Goal: Check status: Check status

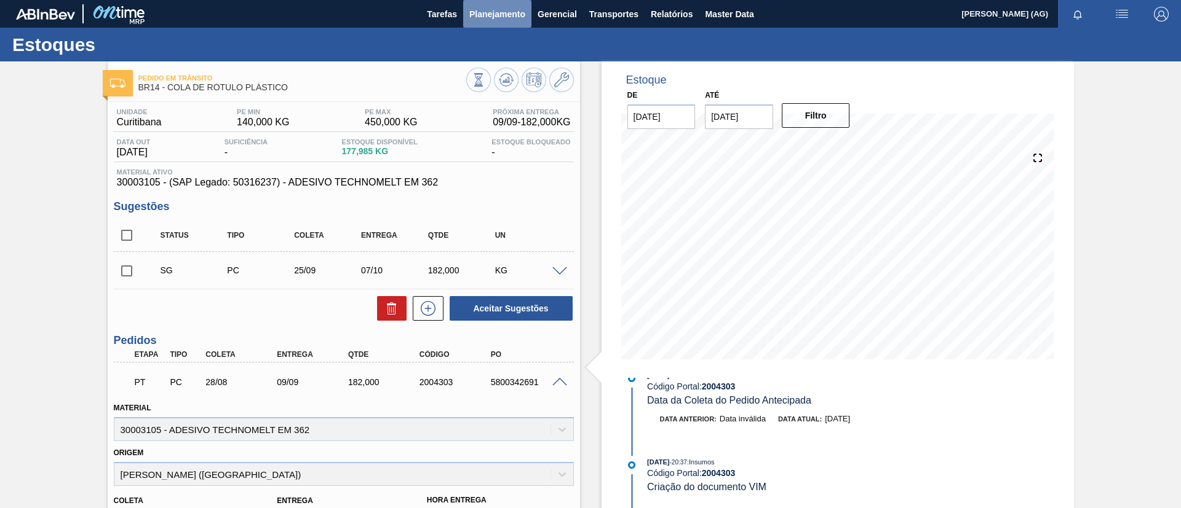
click at [480, 17] on span "Planejamento" at bounding box center [497, 14] width 56 height 15
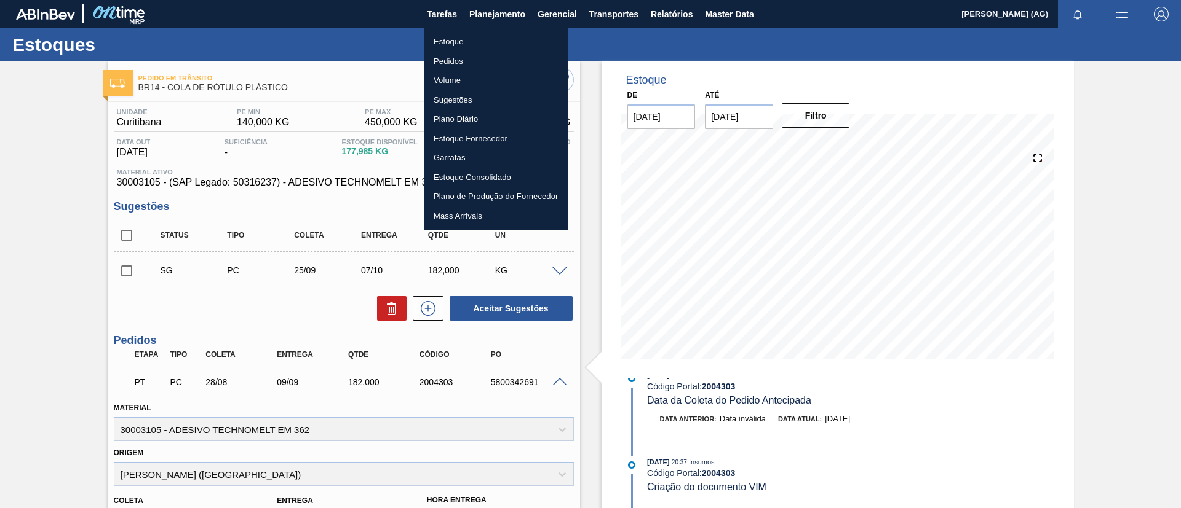
click at [499, 38] on li "Estoque" at bounding box center [496, 42] width 144 height 20
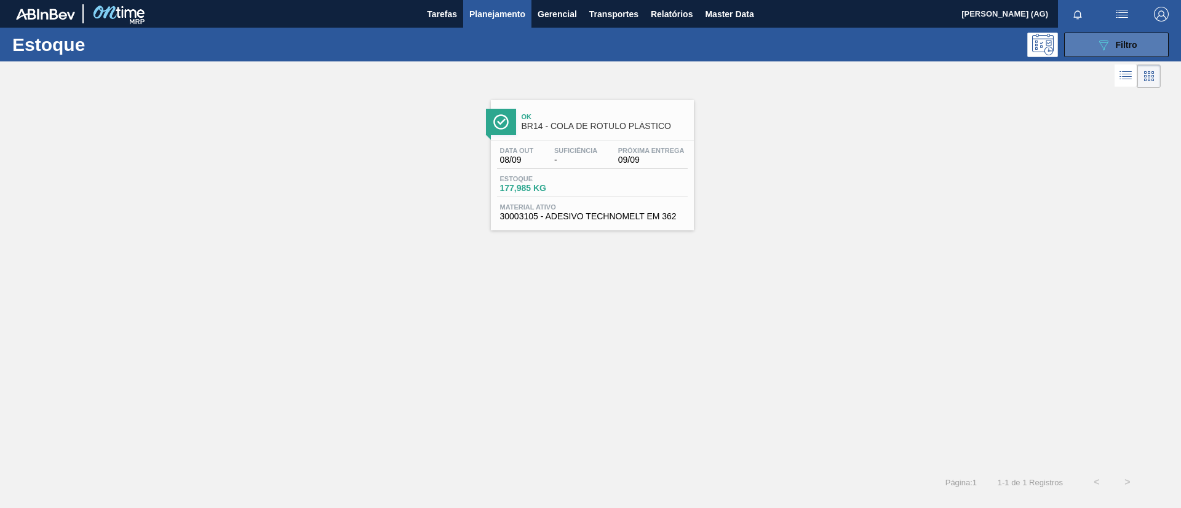
click at [1075, 35] on button "089F7B8B-B2A5-4AFE-B5C0-19BA573D28AC Filtro" at bounding box center [1116, 45] width 105 height 25
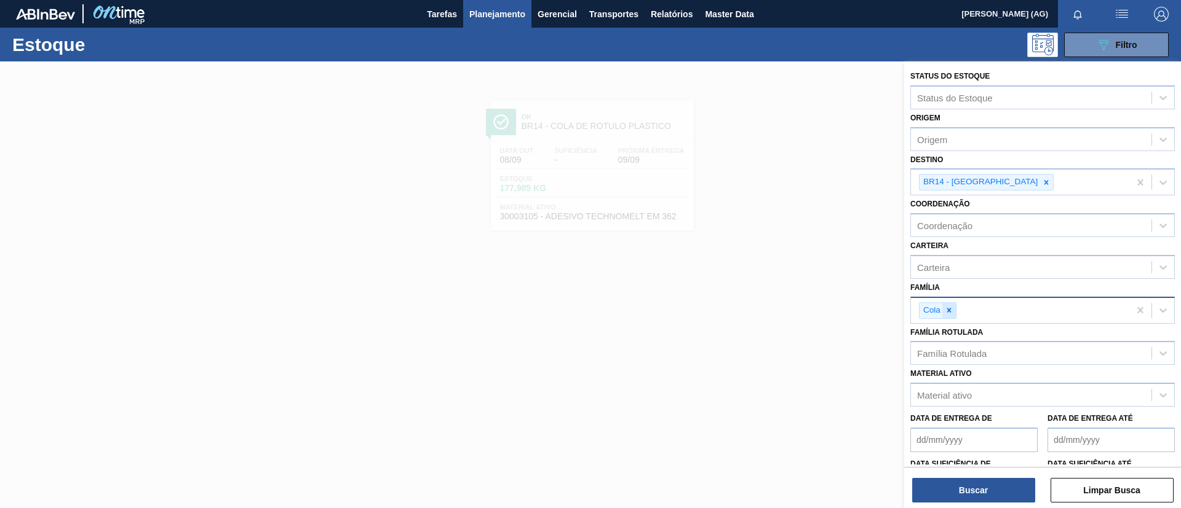
click at [951, 316] on div at bounding box center [949, 310] width 14 height 15
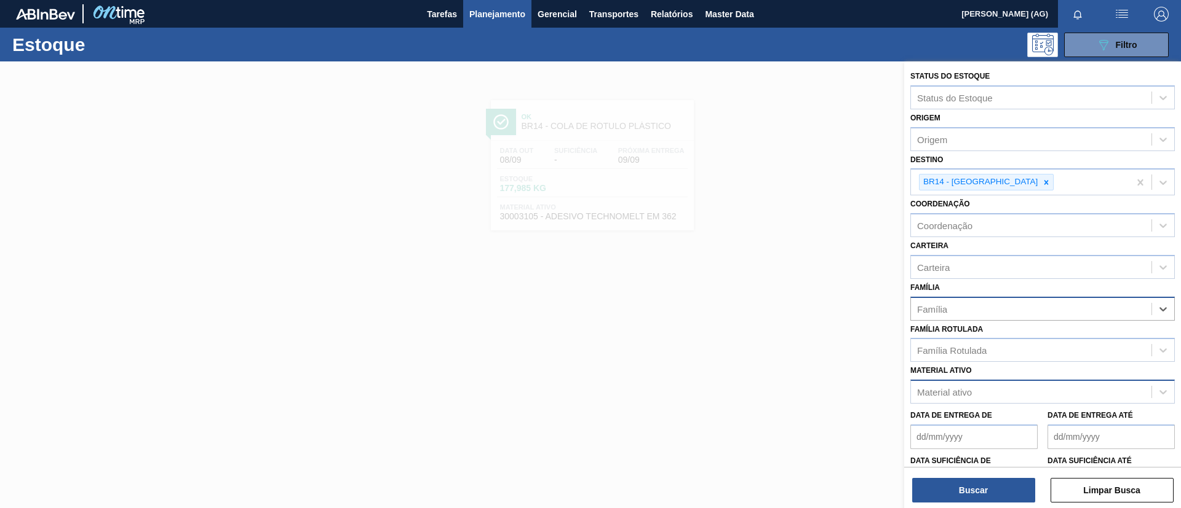
click at [952, 393] on div "Material ativo" at bounding box center [944, 392] width 55 height 10
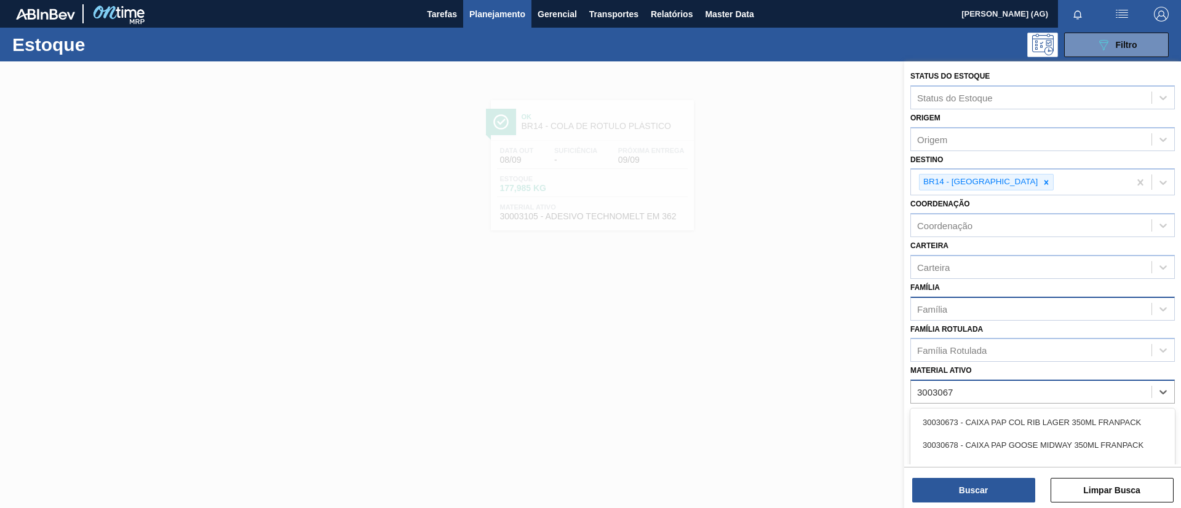
type ativo "30030679"
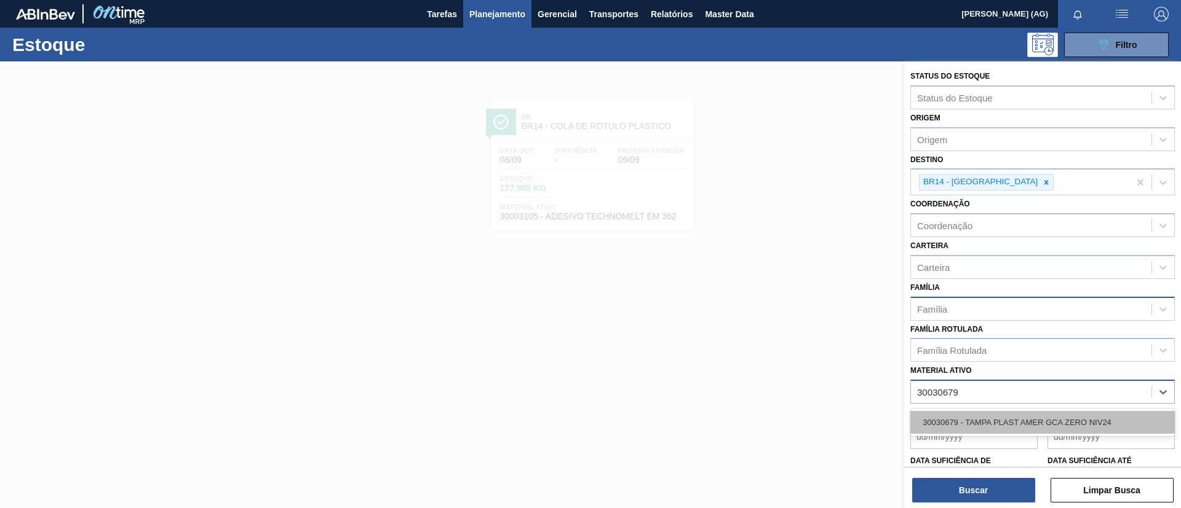
click at [962, 422] on div "30030679 - TAMPA PLAST AMER GCA ZERO NIV24" at bounding box center [1042, 422] width 264 height 23
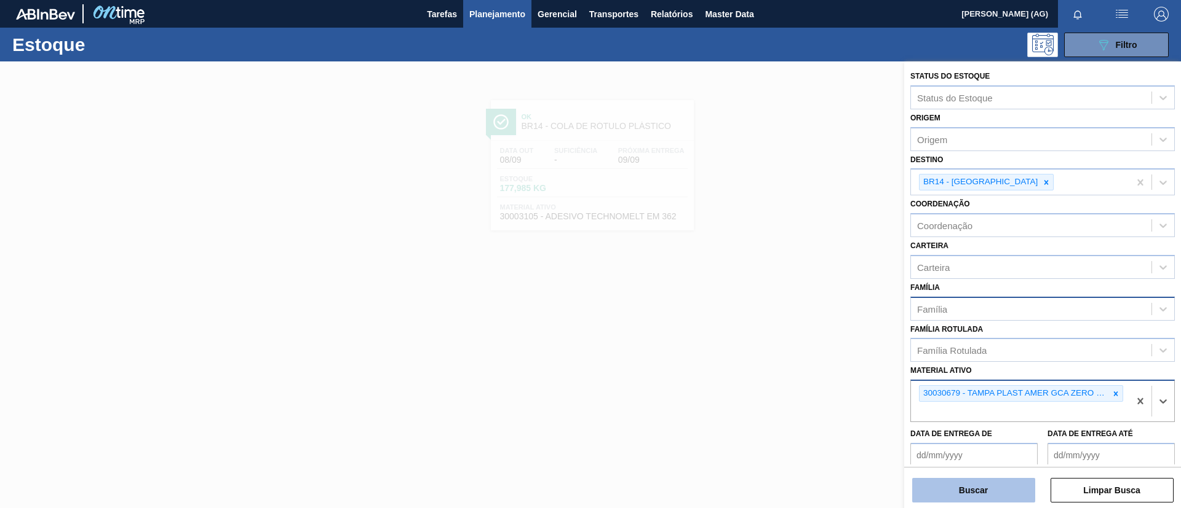
click at [983, 491] on button "Buscar" at bounding box center [973, 490] width 123 height 25
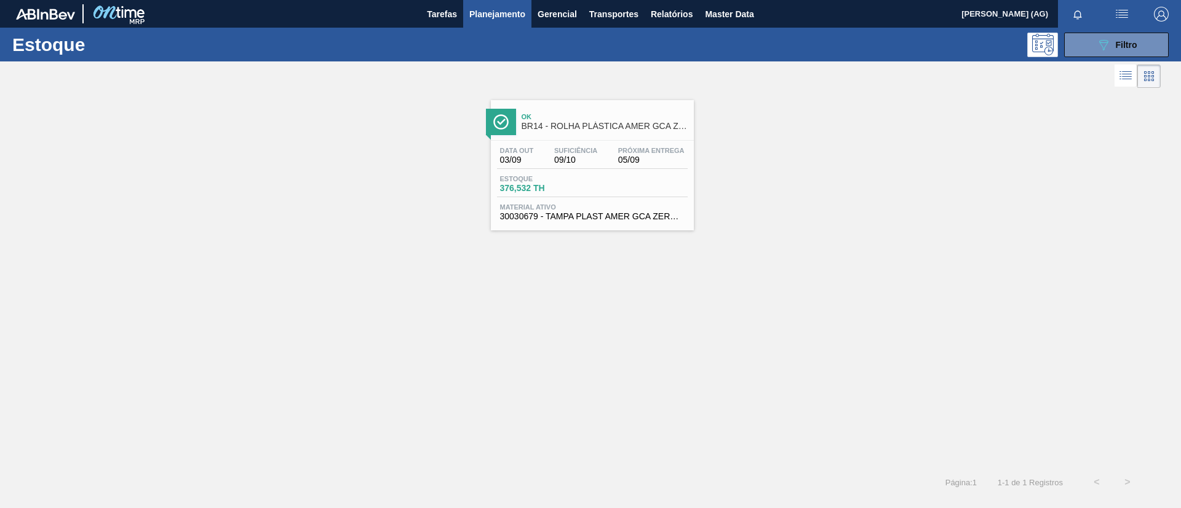
click at [499, 121] on img at bounding box center [500, 121] width 15 height 15
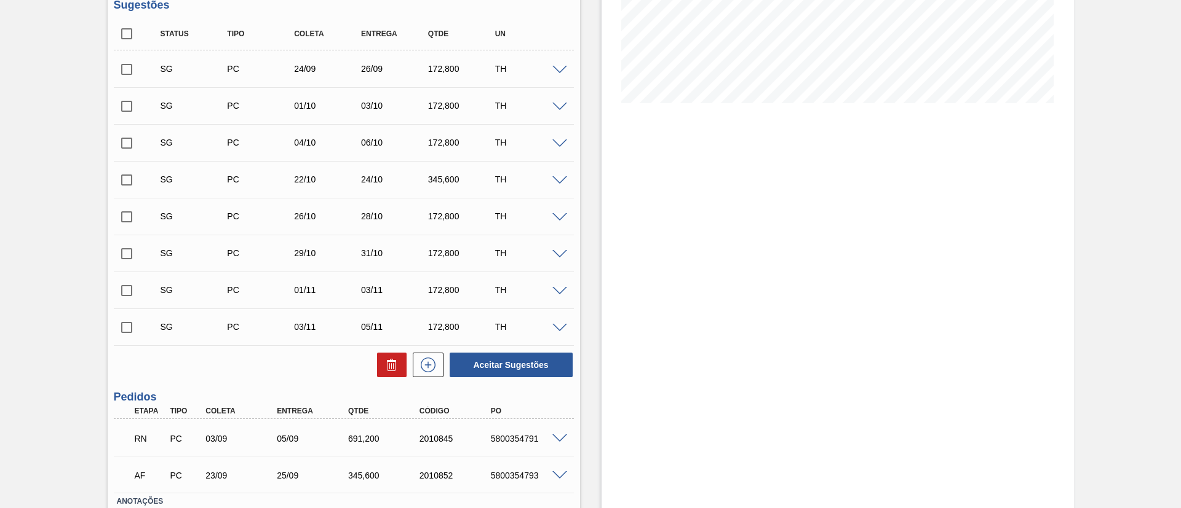
scroll to position [342, 0]
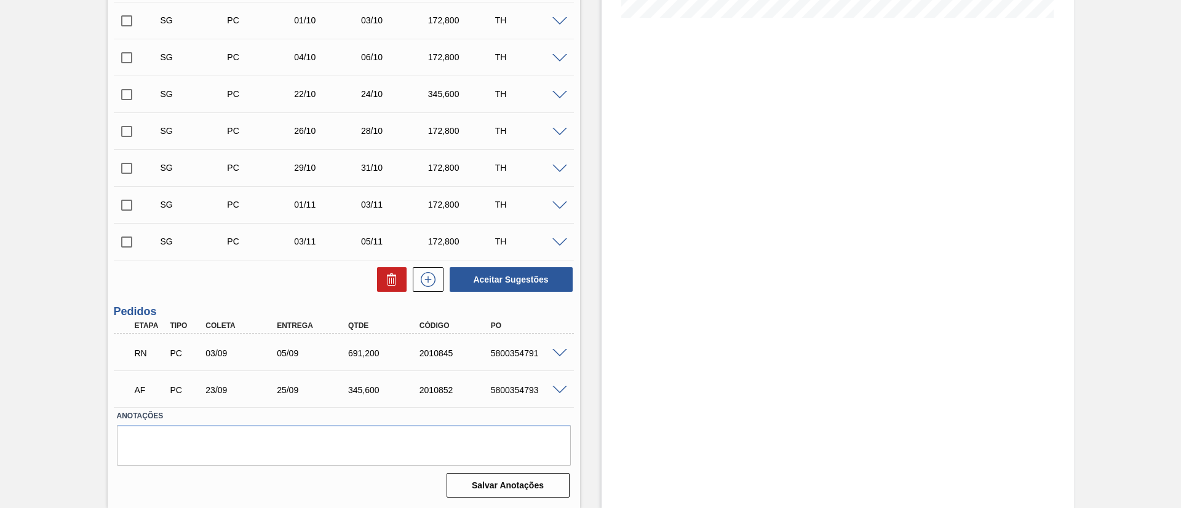
click at [560, 352] on span at bounding box center [559, 353] width 15 height 9
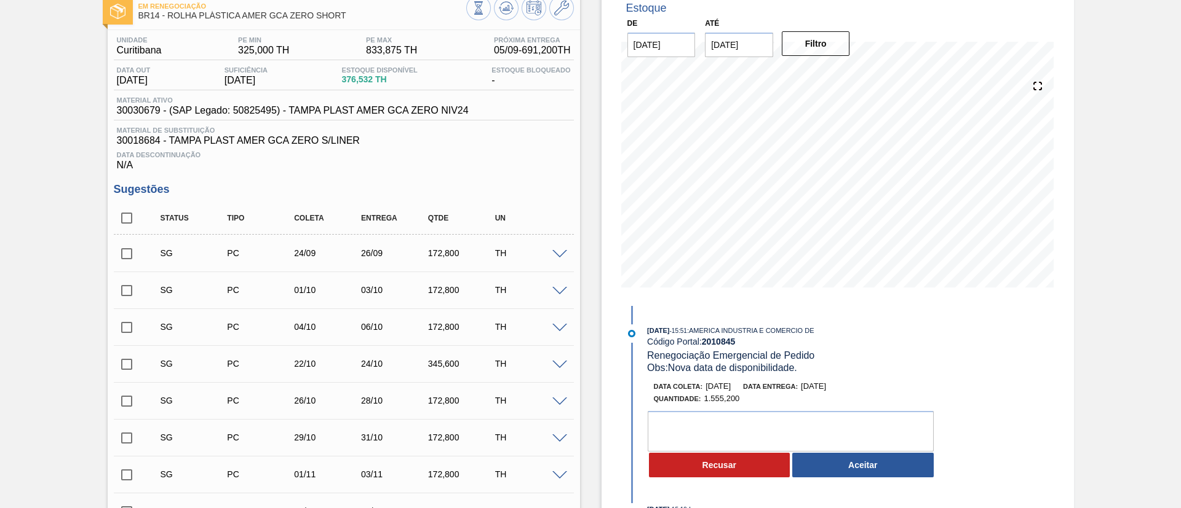
scroll to position [65, 0]
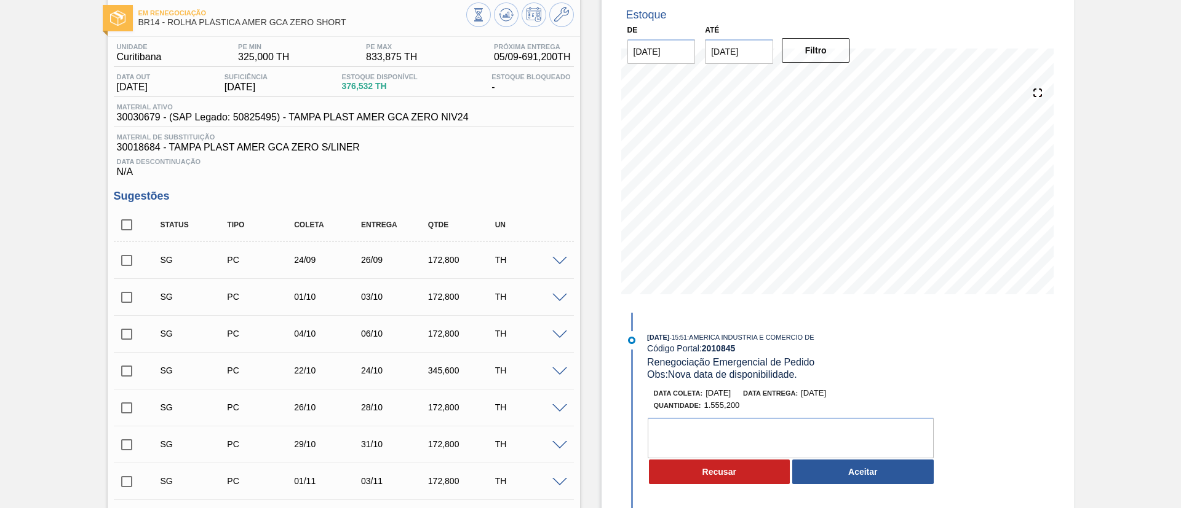
click at [811, 386] on div "[DATE] 15:51 : AMERICA INDUSTRIA E COMERCIO DE Código Portal: 2010845 Renegocia…" at bounding box center [781, 411] width 317 height 160
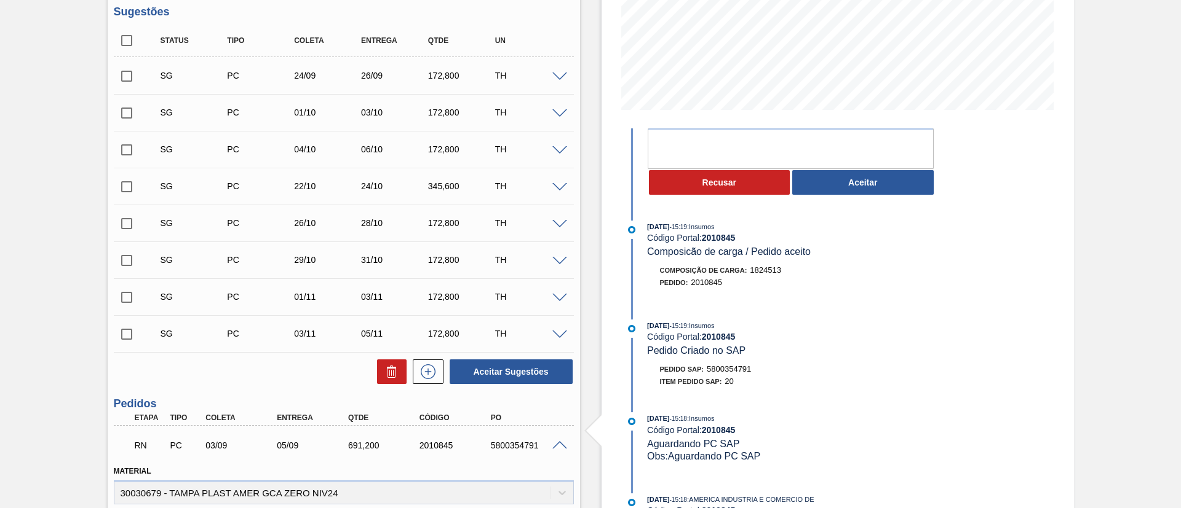
scroll to position [0, 0]
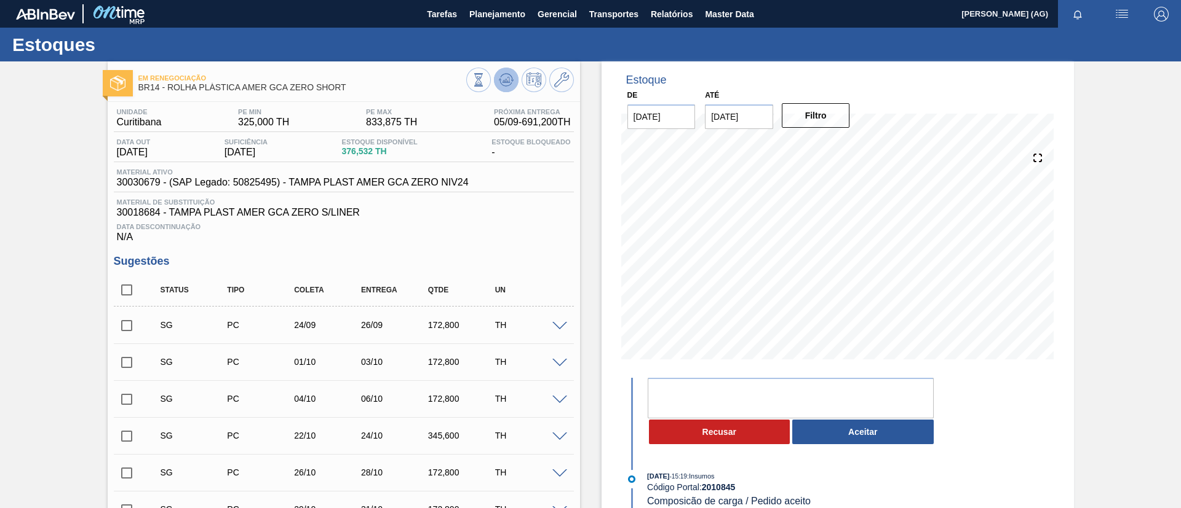
click at [499, 79] on icon at bounding box center [506, 80] width 15 height 15
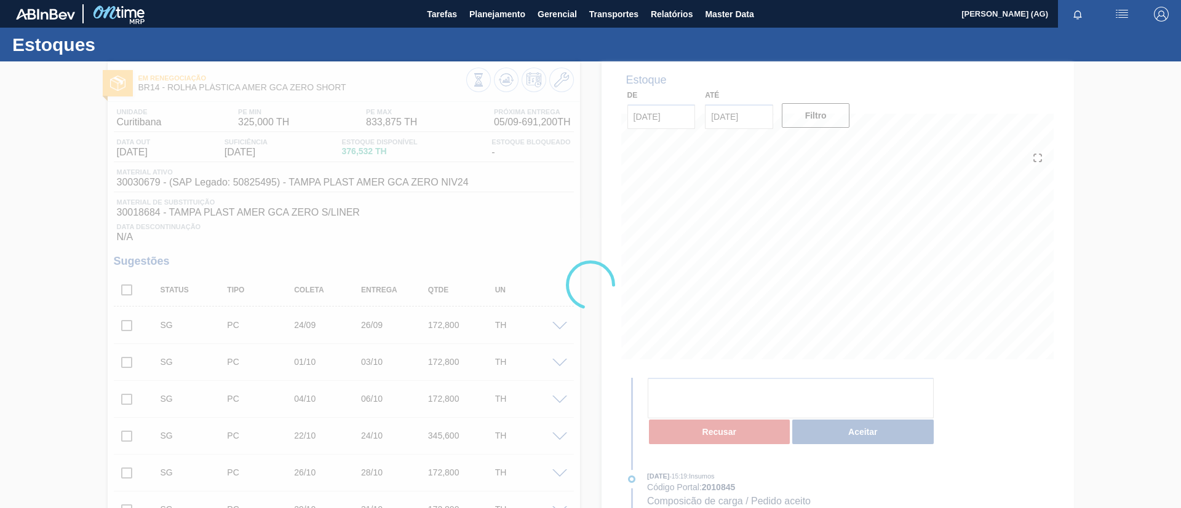
scroll to position [161, 0]
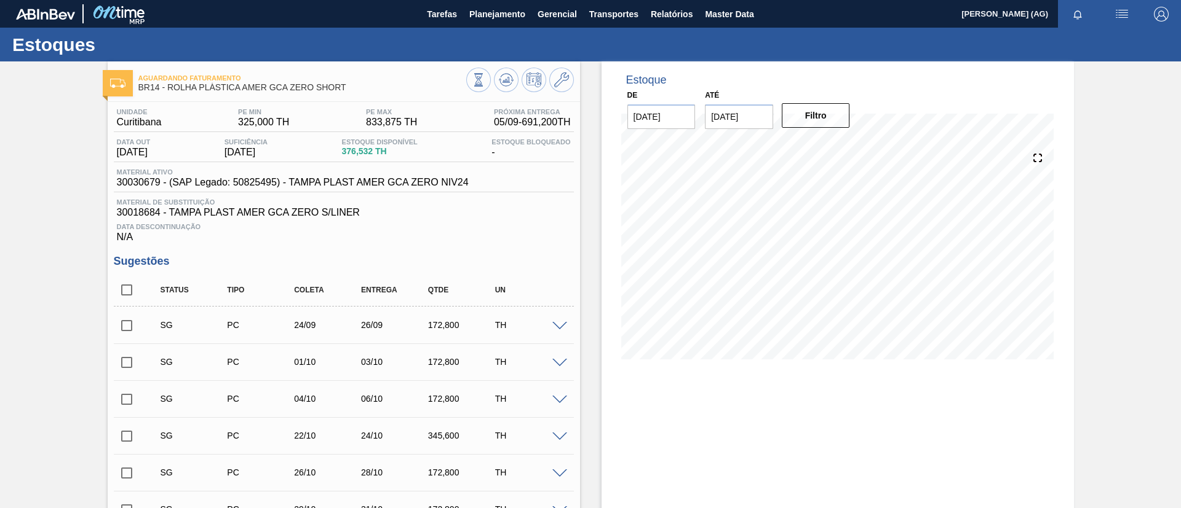
click at [1104, 296] on div "Aguardando Faturamento BR14 - ROLHA PLÁSTICA AMER GCA ZERO SHORT Unidade [GEOGR…" at bounding box center [590, 455] width 1181 height 789
